Goal: Information Seeking & Learning: Learn about a topic

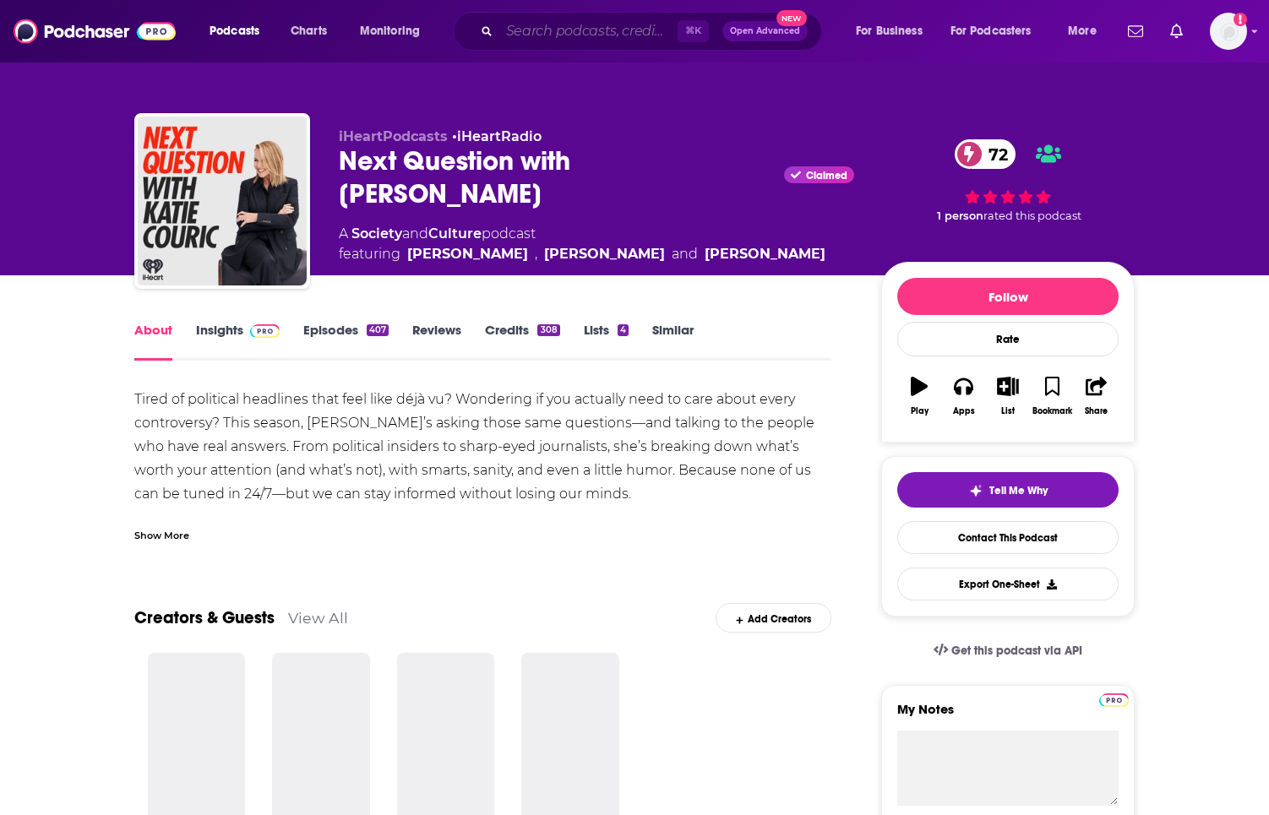
click at [545, 38] on input "Search podcasts, credits, & more..." at bounding box center [588, 31] width 178 height 27
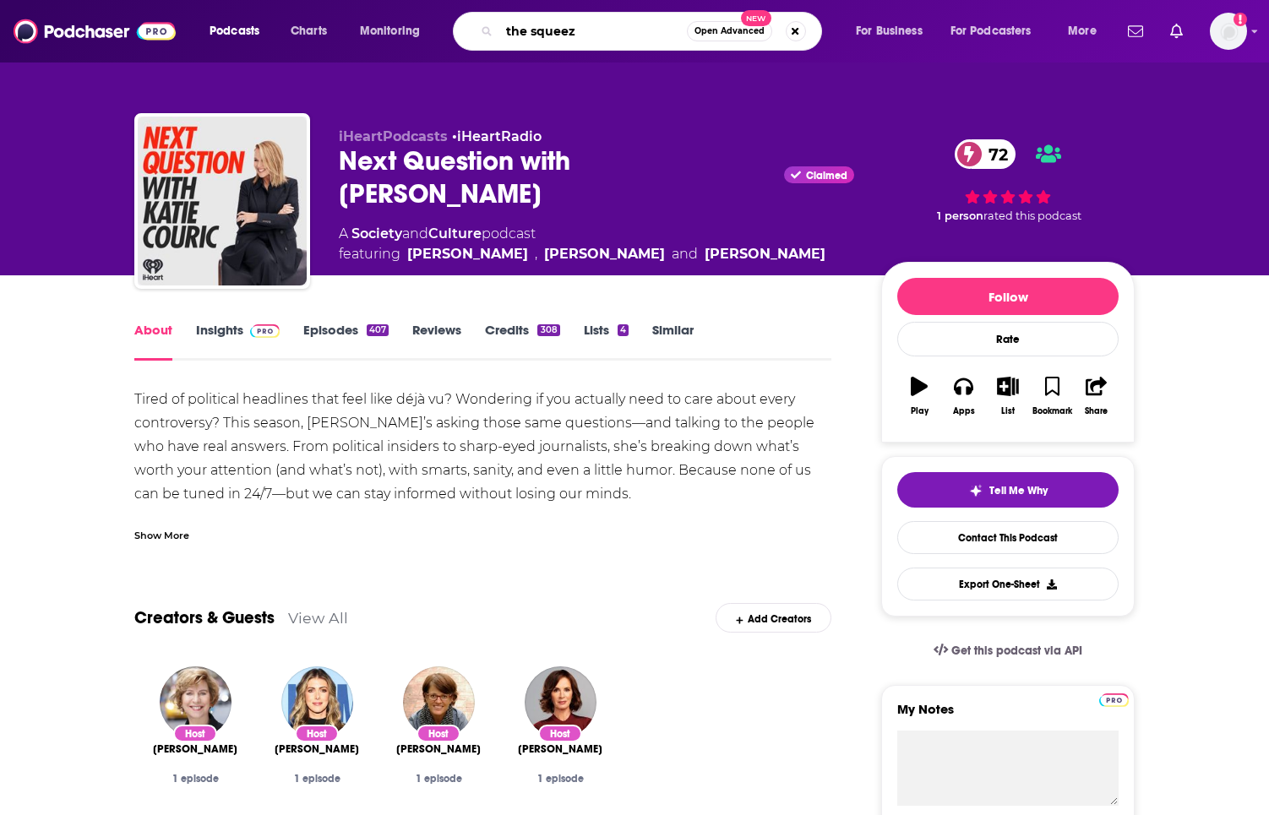
type input "the squeeze"
click at [655, 35] on input "the squeeze" at bounding box center [592, 31] width 187 height 27
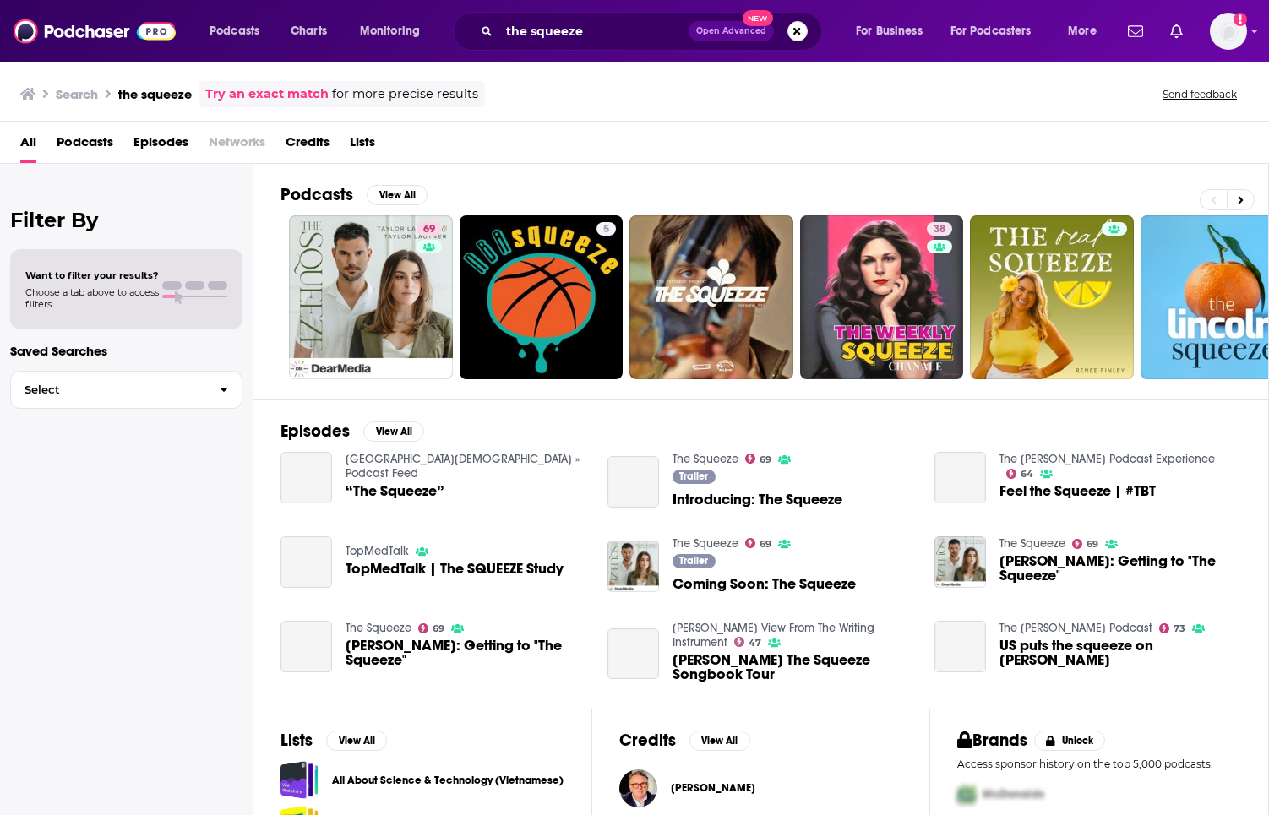
click at [489, 430] on div "Episodes View All Cobblestone Community Church » Podcast Feed “The Squeeze” The…" at bounding box center [760, 553] width 1015 height 309
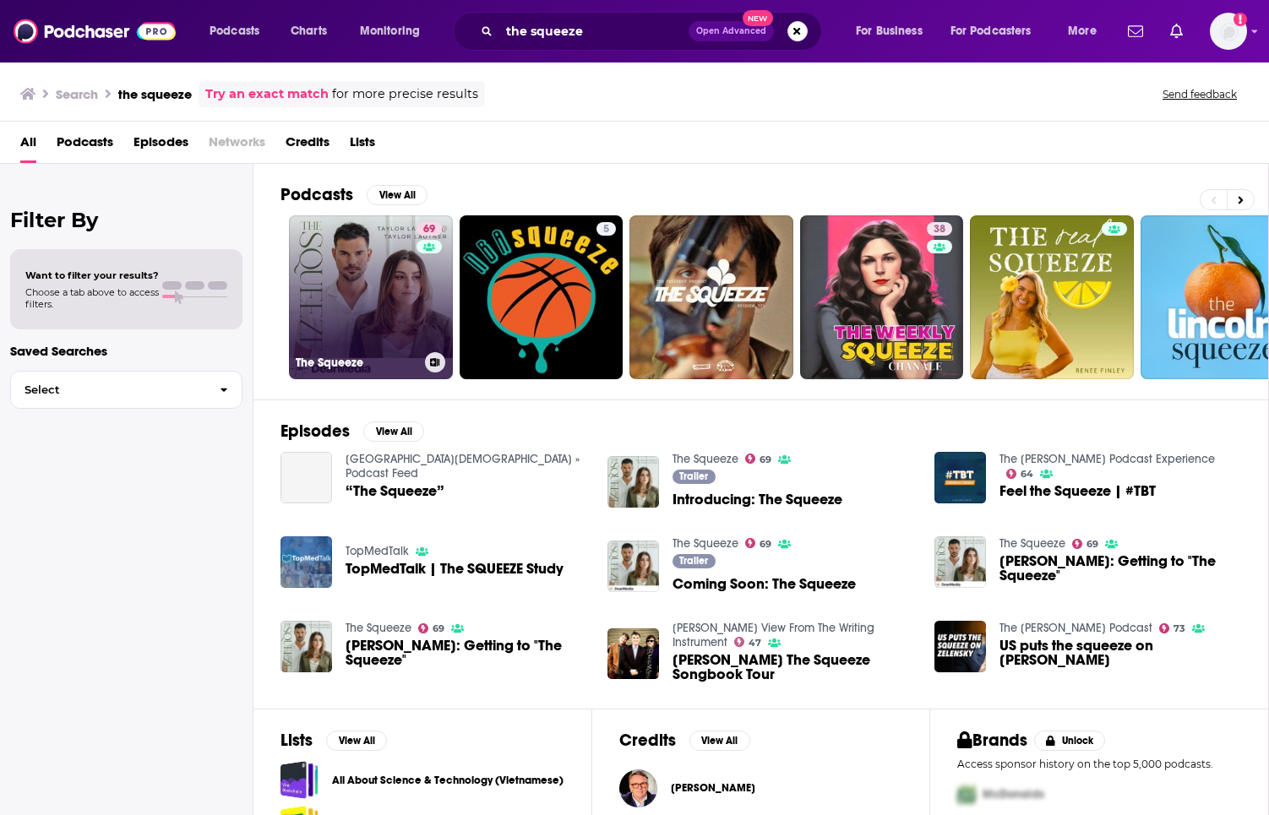
click at [394, 318] on link "69 The Squeeze" at bounding box center [371, 297] width 164 height 164
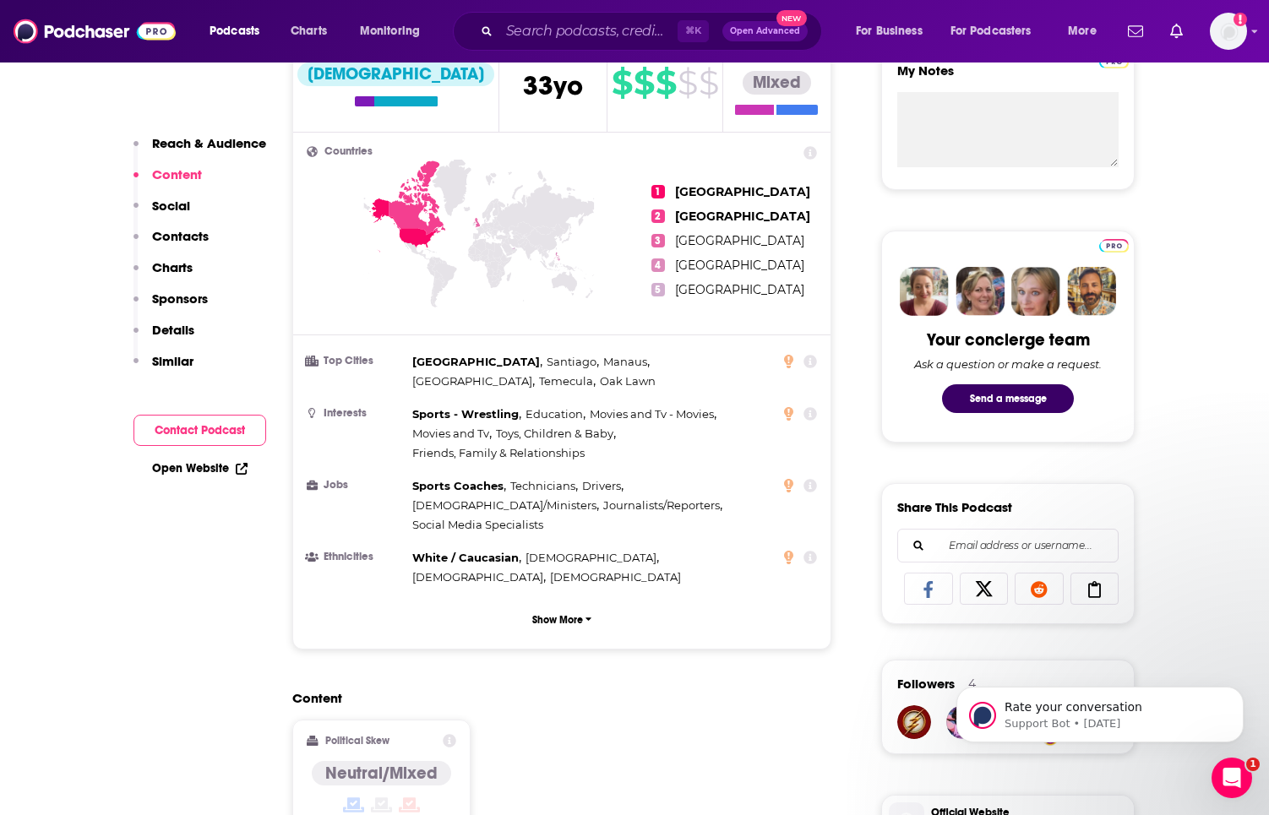
scroll to position [645, 0]
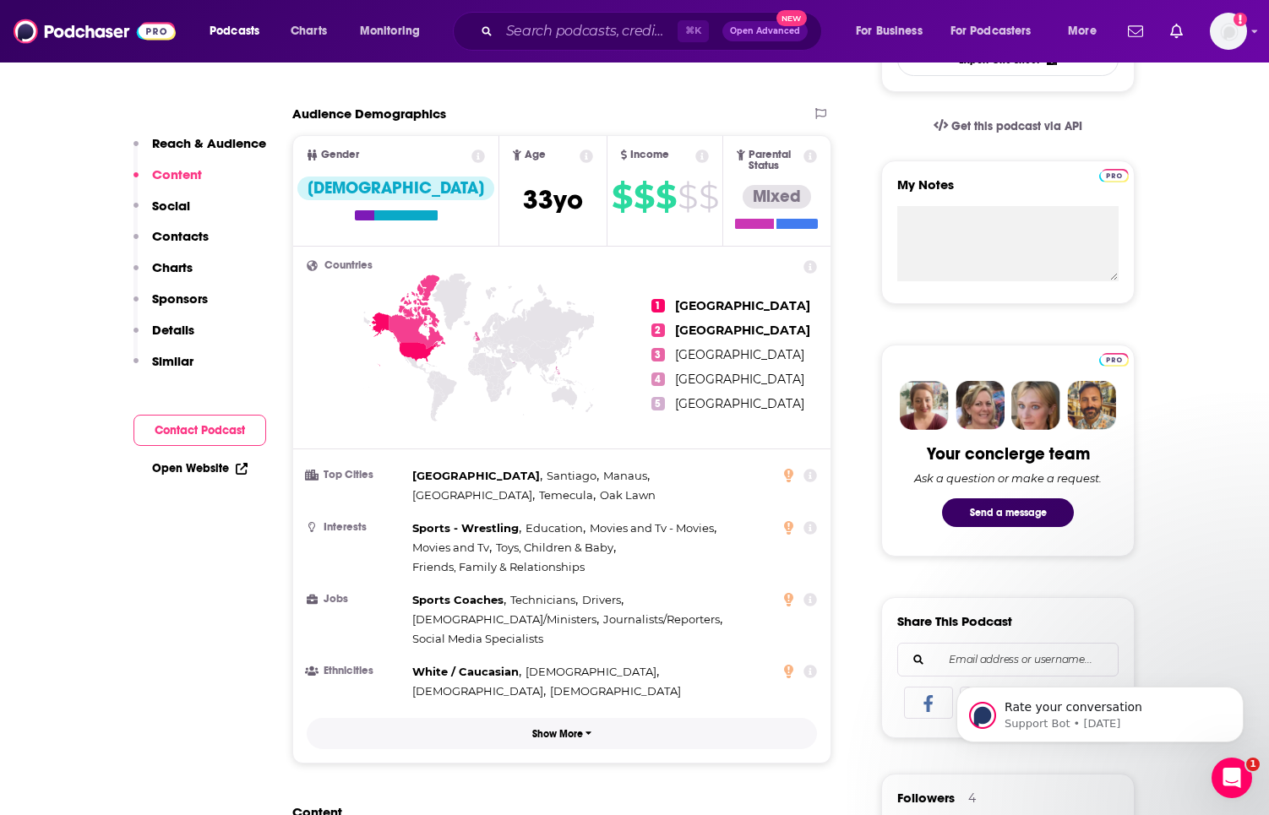
click at [564, 728] on p "Show More" at bounding box center [557, 734] width 51 height 12
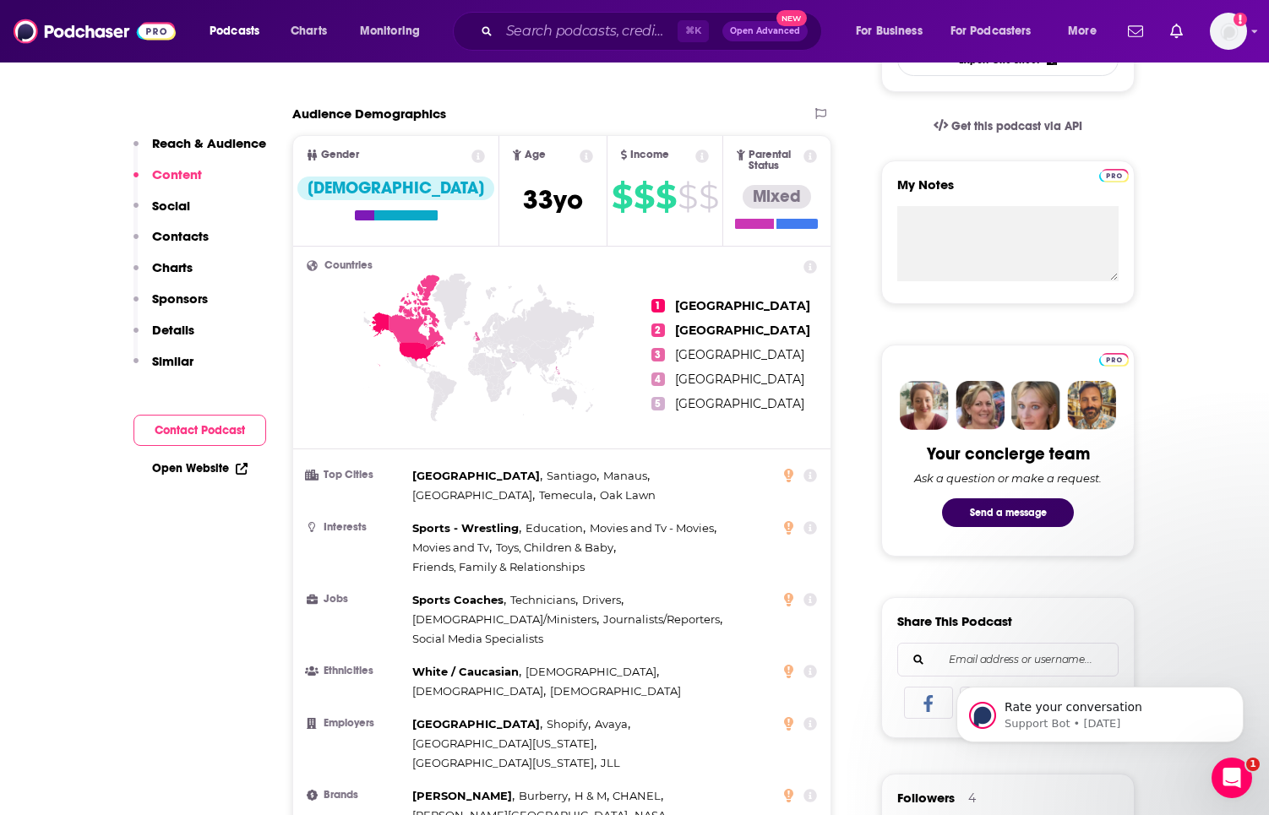
click at [812, 665] on icon at bounding box center [810, 672] width 14 height 14
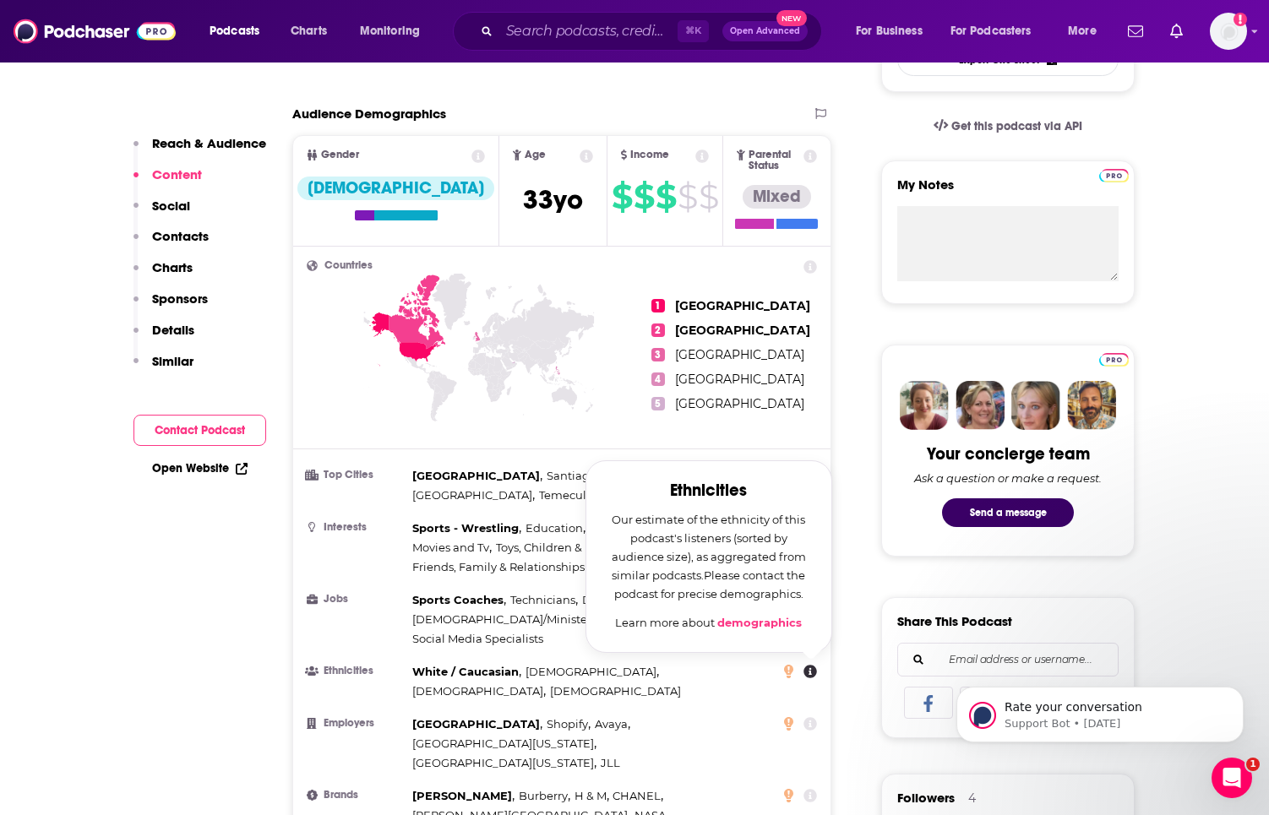
click at [771, 616] on link "demographics" at bounding box center [759, 623] width 84 height 14
